Goal: Task Accomplishment & Management: Use online tool/utility

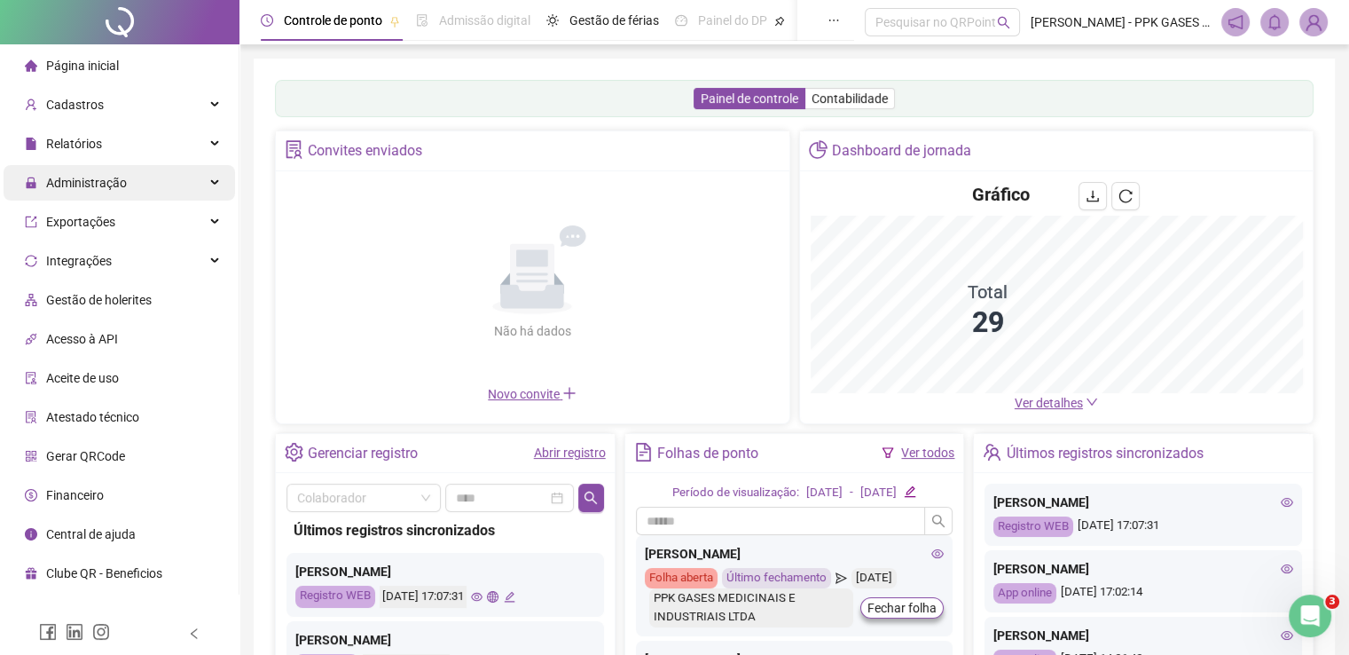
click at [112, 188] on span "Administração" at bounding box center [86, 183] width 81 height 14
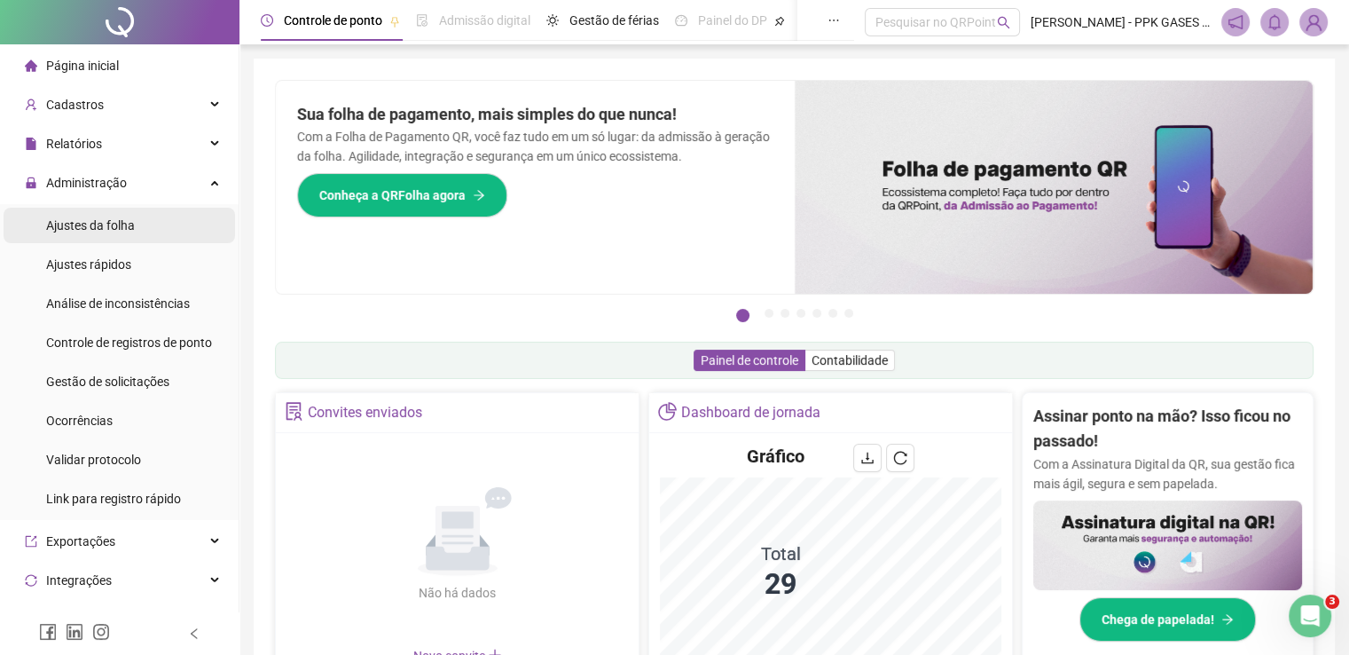
click at [120, 222] on span "Ajustes da folha" at bounding box center [90, 225] width 89 height 14
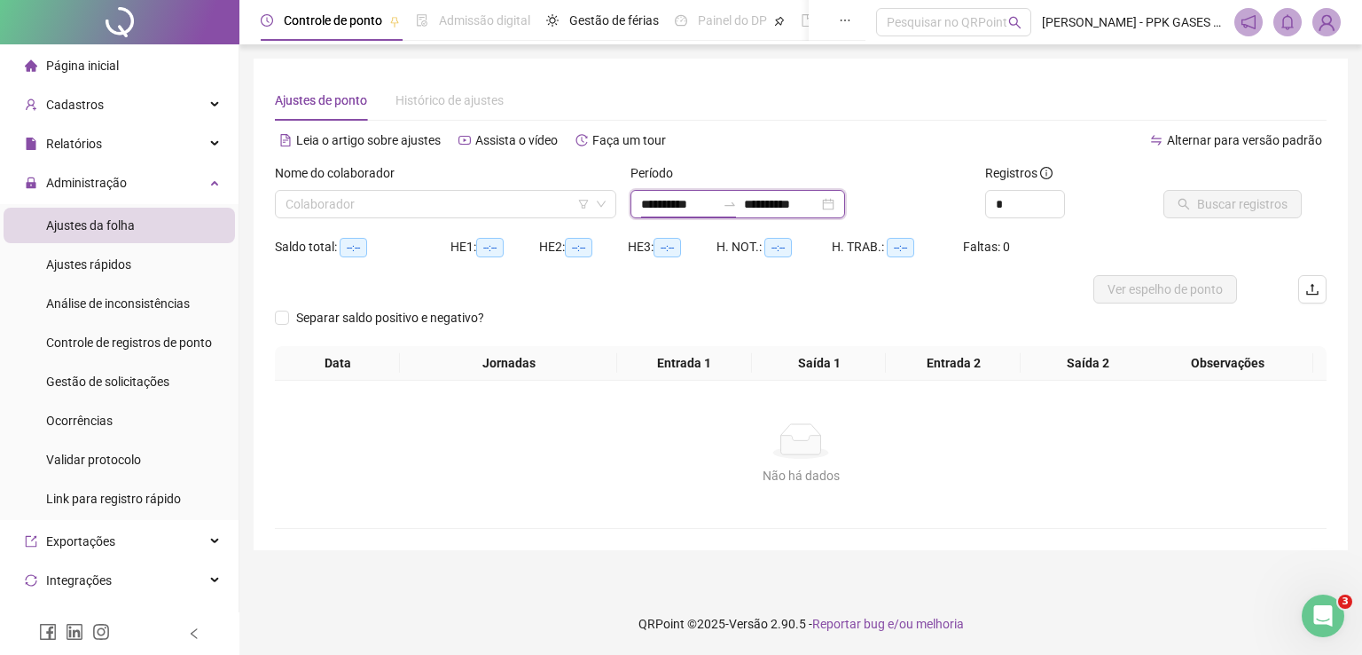
click at [693, 208] on input "**********" at bounding box center [678, 204] width 75 height 20
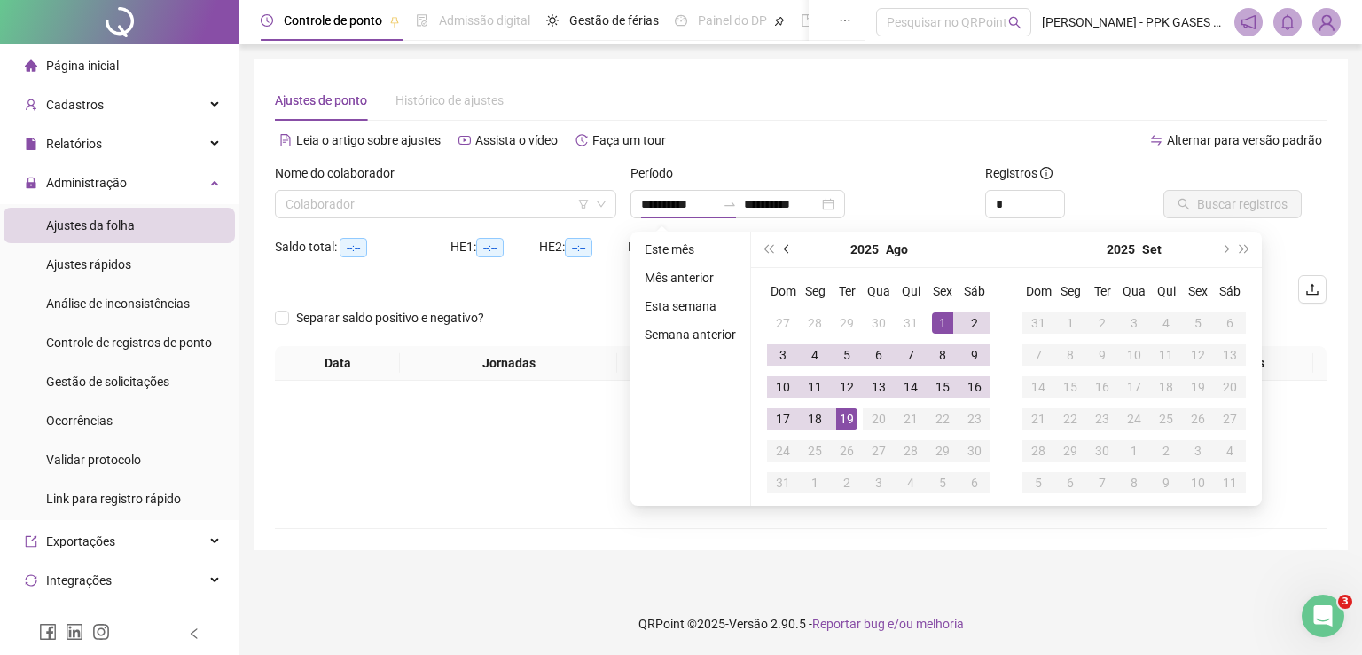
click at [787, 249] on span "prev-year" at bounding box center [788, 249] width 9 height 9
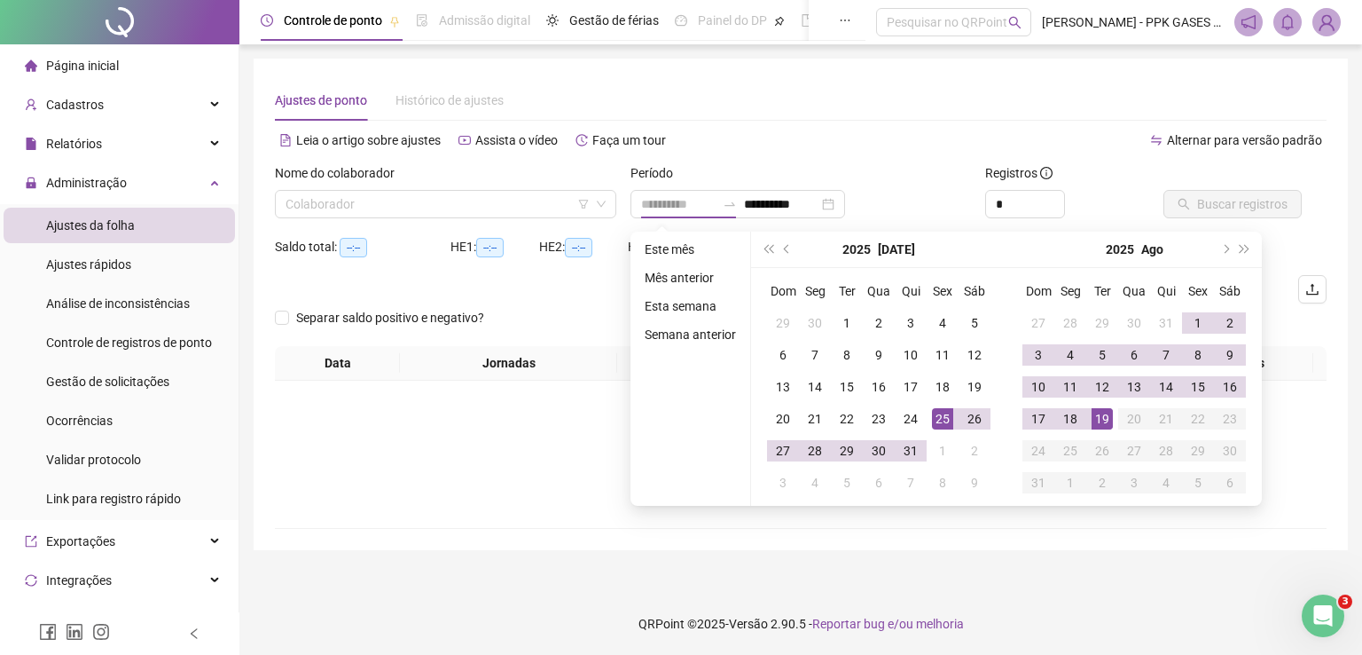
type input "**********"
click at [945, 418] on div "25" at bounding box center [942, 418] width 21 height 21
type input "**********"
click at [1076, 422] on div "18" at bounding box center [1070, 418] width 21 height 21
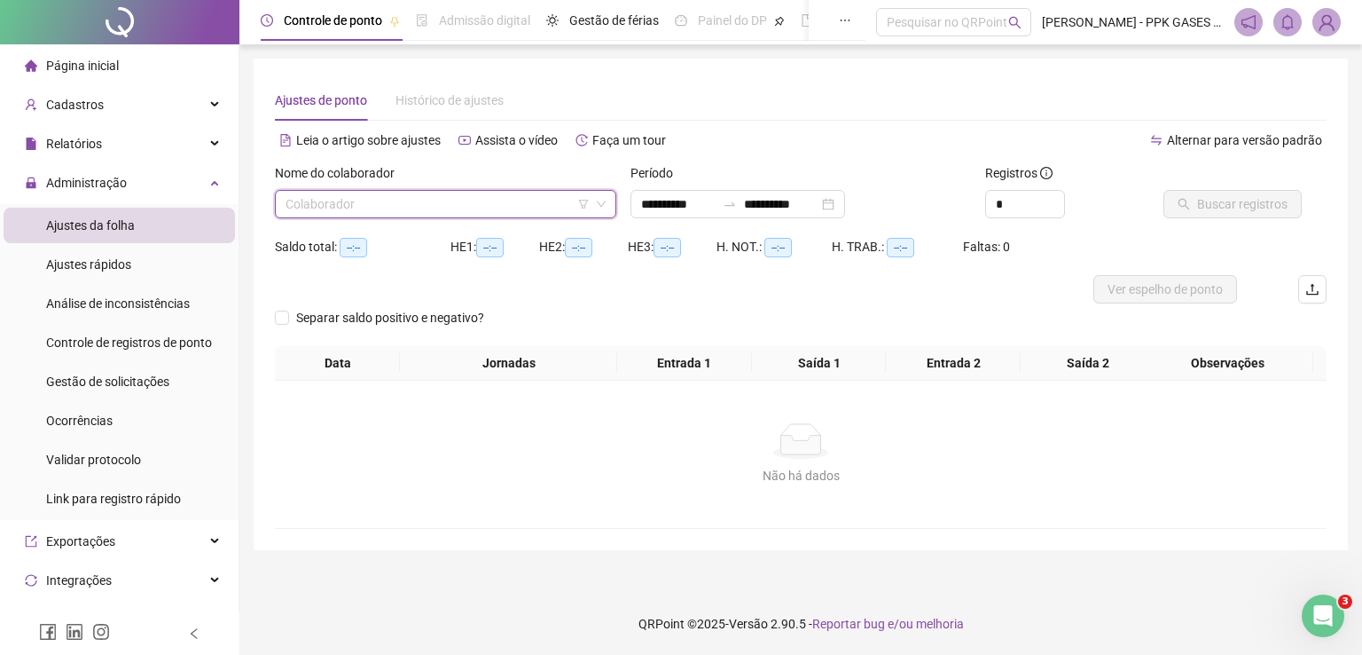
click at [548, 214] on input "search" at bounding box center [438, 204] width 304 height 27
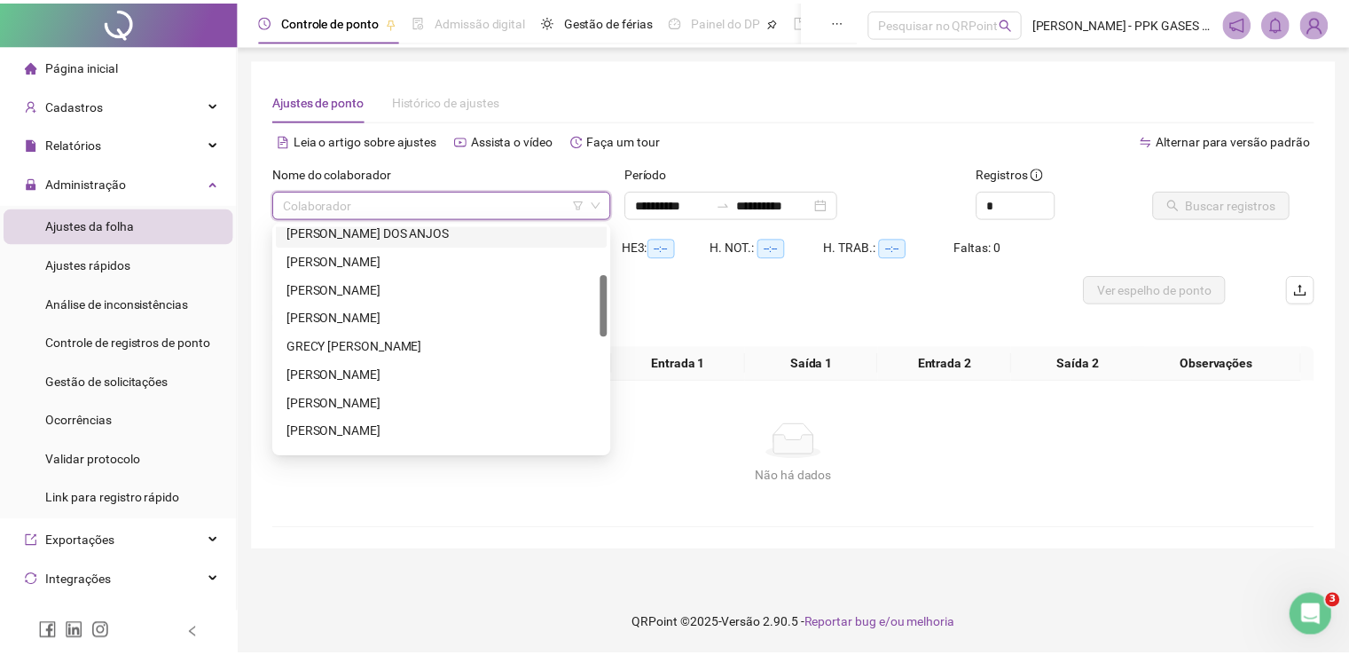
scroll to position [266, 0]
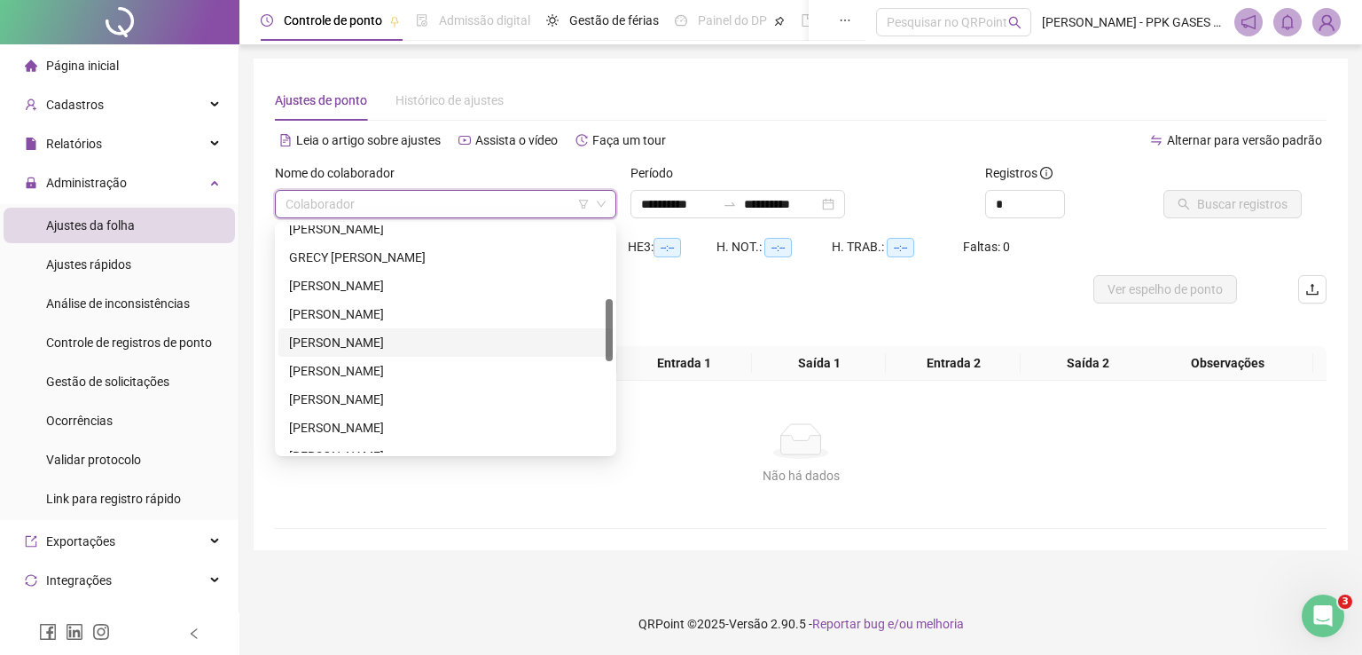
click at [488, 337] on div "[PERSON_NAME]" at bounding box center [445, 343] width 313 height 20
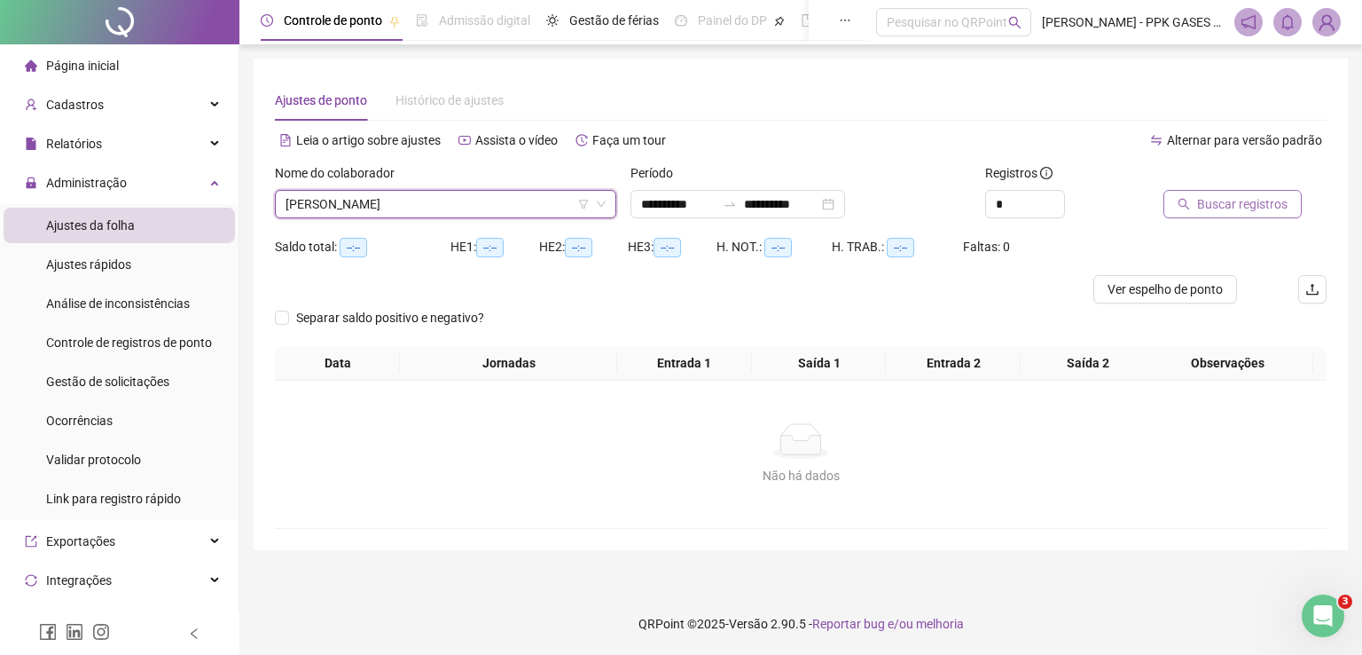
click at [1229, 205] on span "Buscar registros" at bounding box center [1242, 204] width 90 height 20
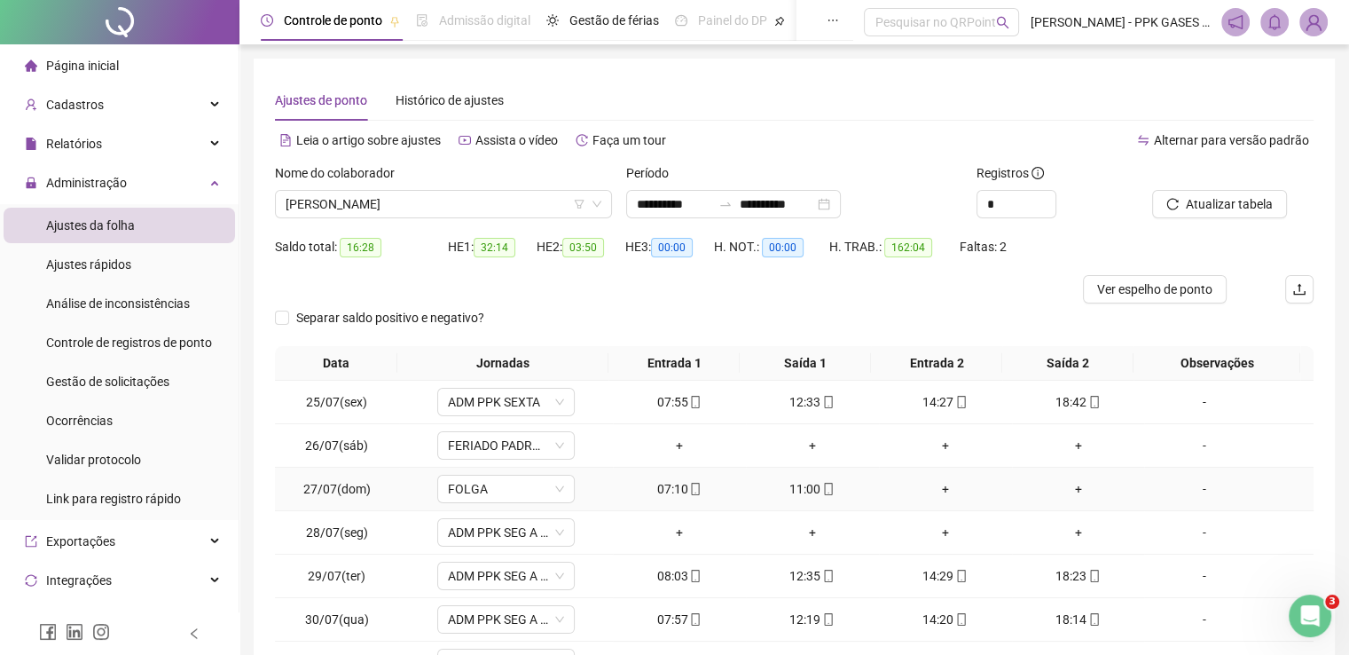
scroll to position [89, 0]
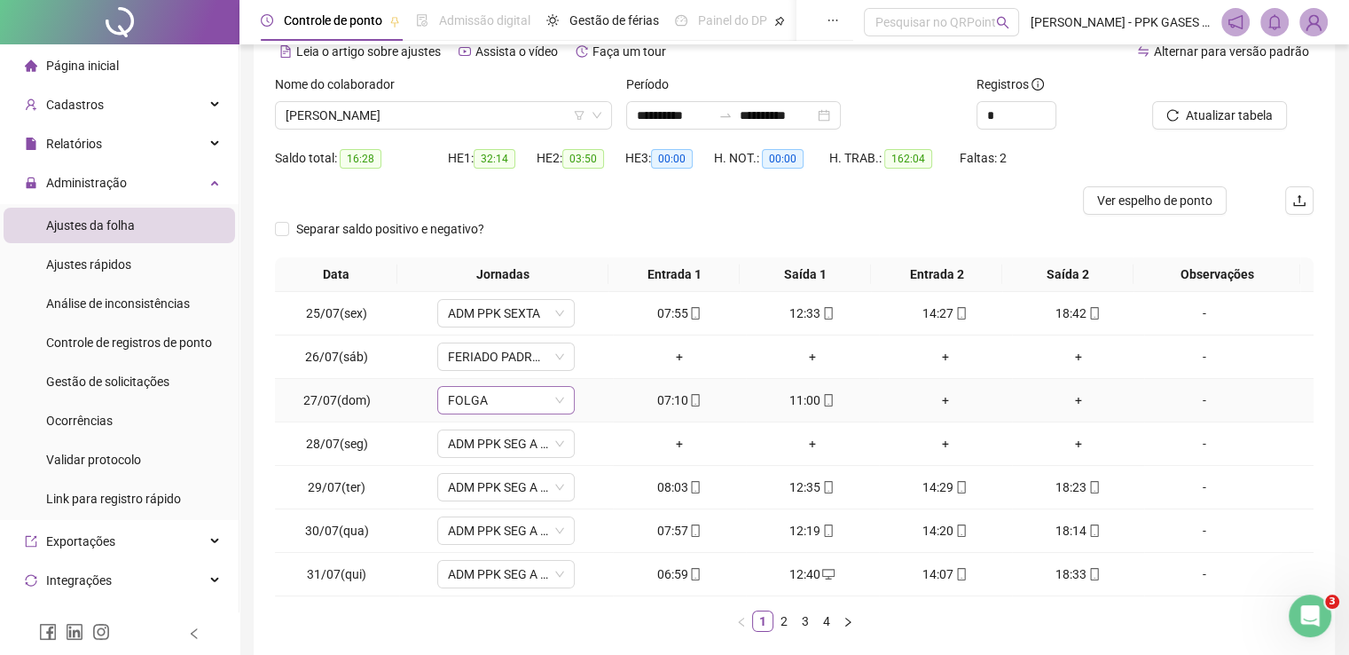
click at [540, 404] on span "FOLGA" at bounding box center [506, 400] width 116 height 27
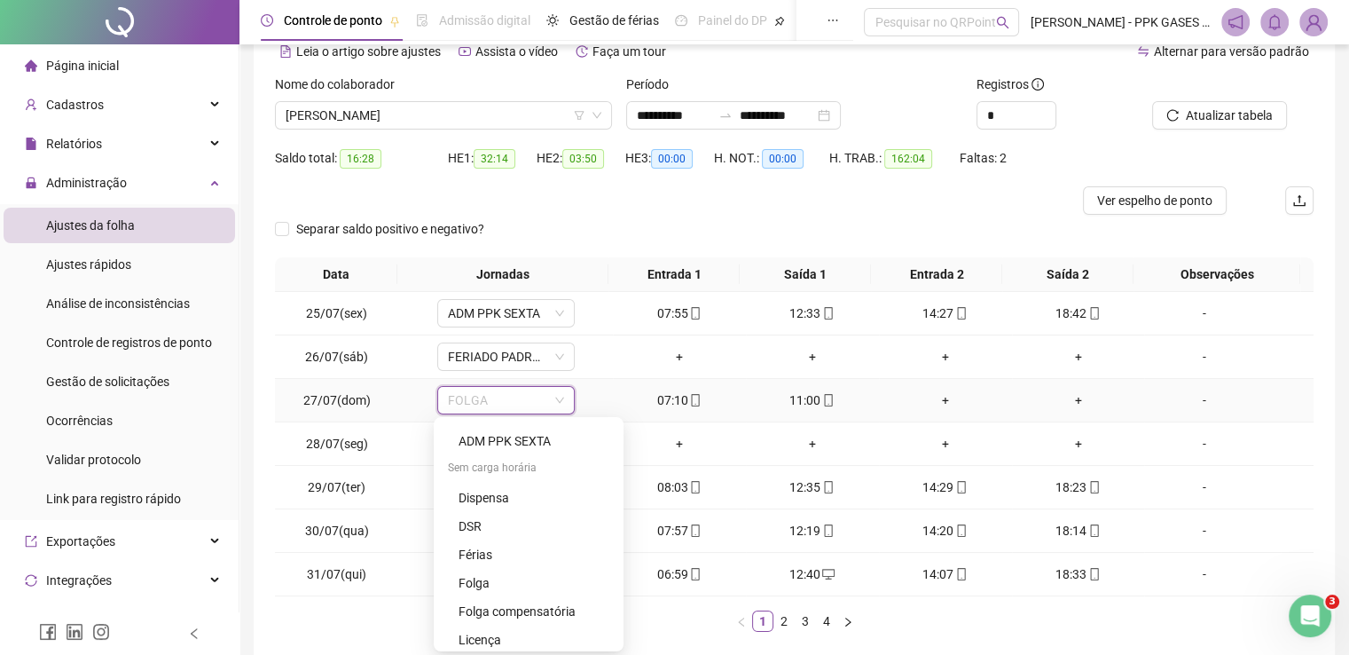
scroll to position [1068, 0]
click at [520, 530] on div "DSR" at bounding box center [534, 531] width 151 height 20
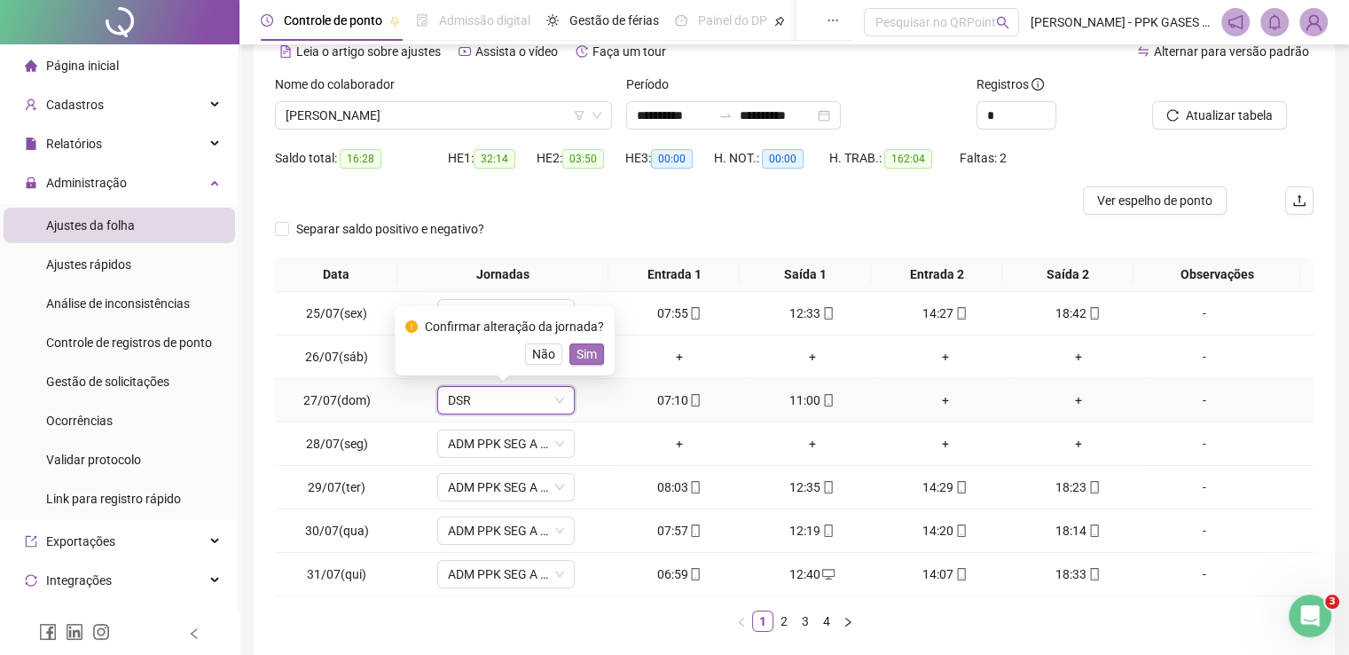
click at [582, 356] on span "Sim" at bounding box center [587, 354] width 20 height 20
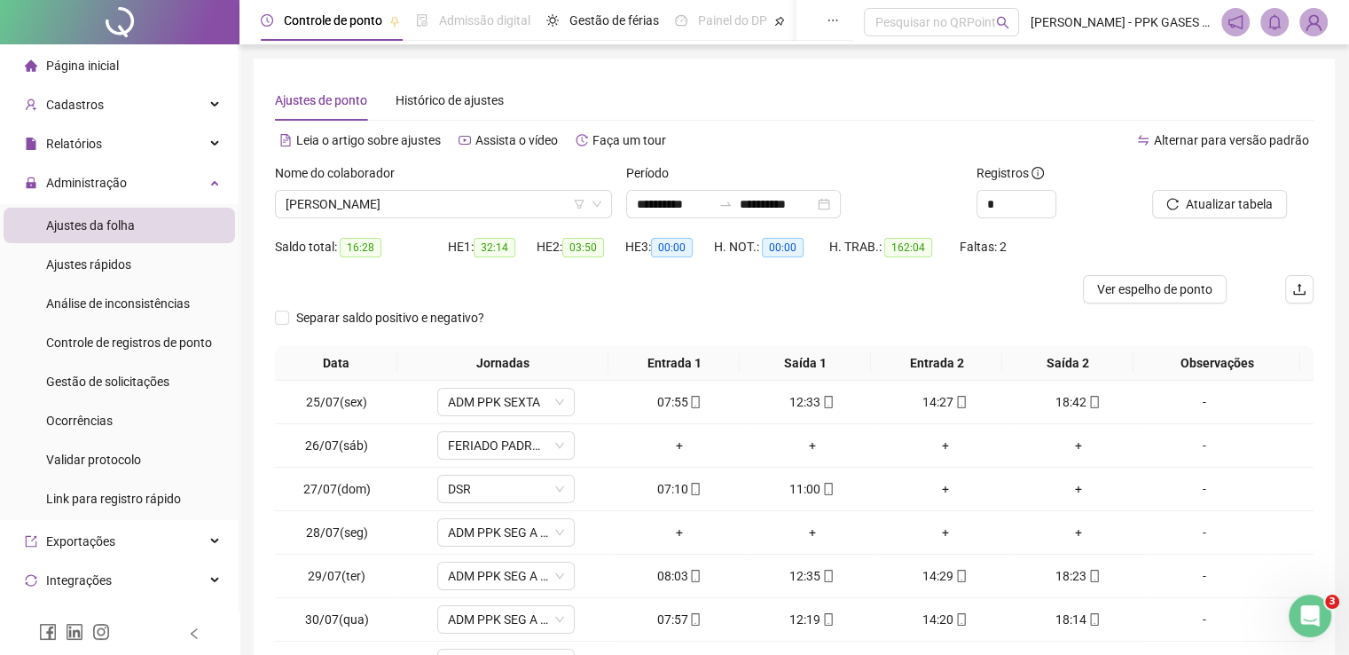
scroll to position [177, 0]
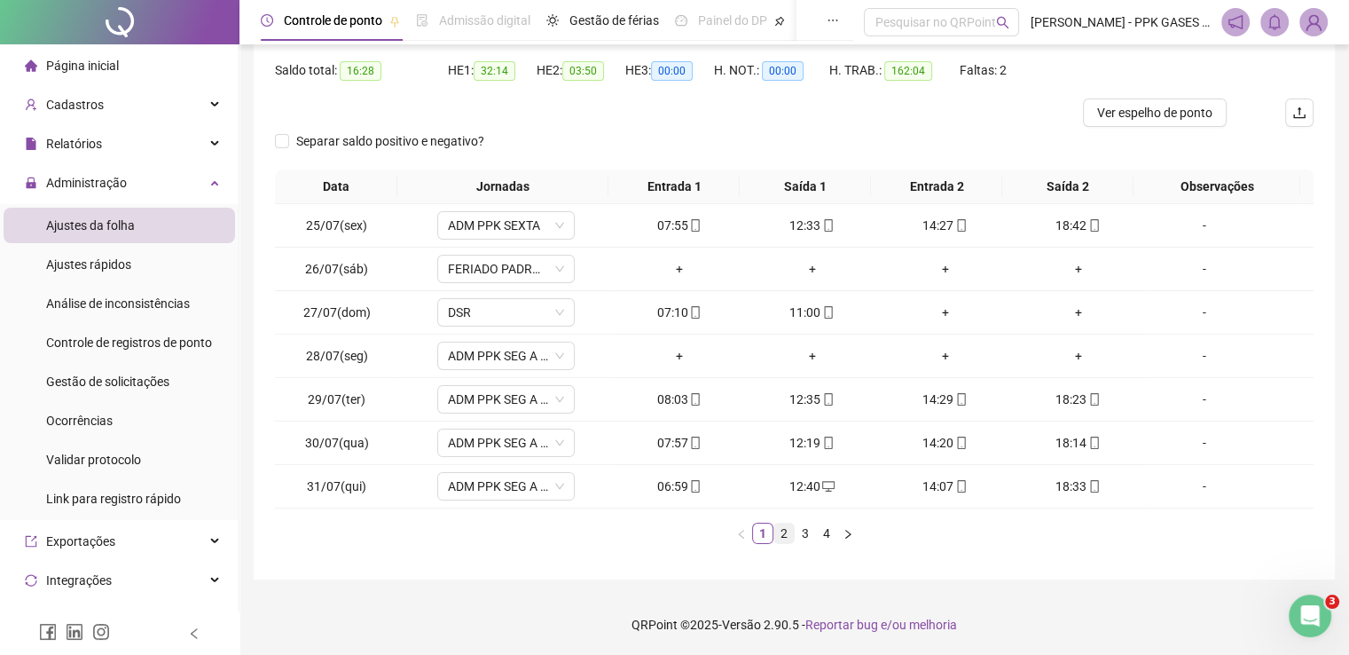
click at [789, 526] on link "2" at bounding box center [784, 533] width 20 height 20
click at [802, 530] on link "3" at bounding box center [806, 533] width 20 height 20
click at [827, 530] on link "4" at bounding box center [827, 533] width 20 height 20
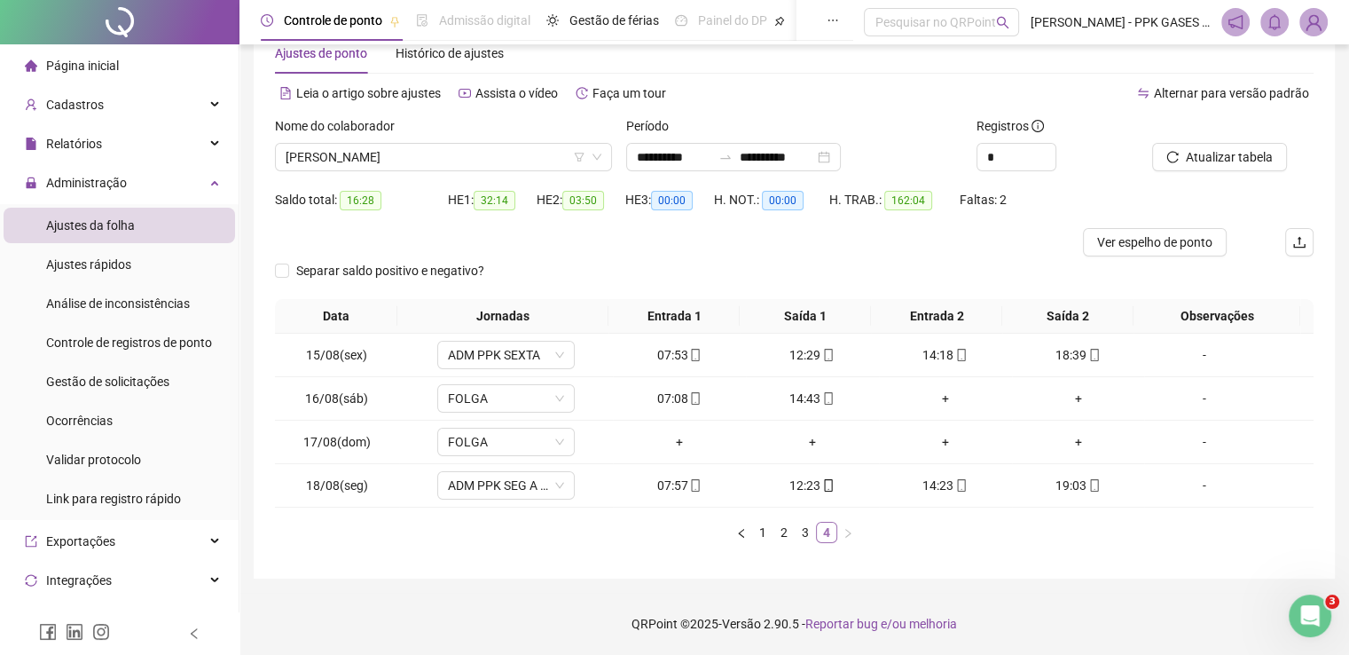
scroll to position [46, 0]
click at [763, 540] on link "1" at bounding box center [763, 533] width 20 height 20
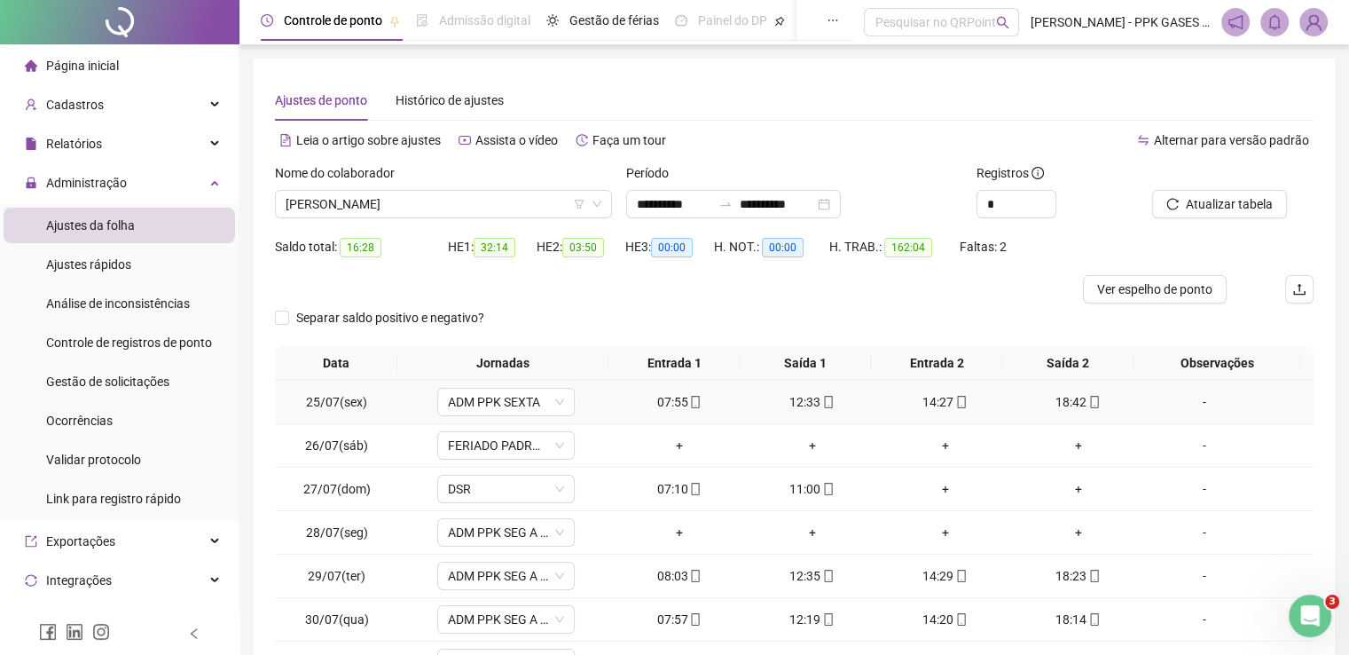
scroll to position [177, 0]
